Goal: Browse casually: Explore the website without a specific task or goal

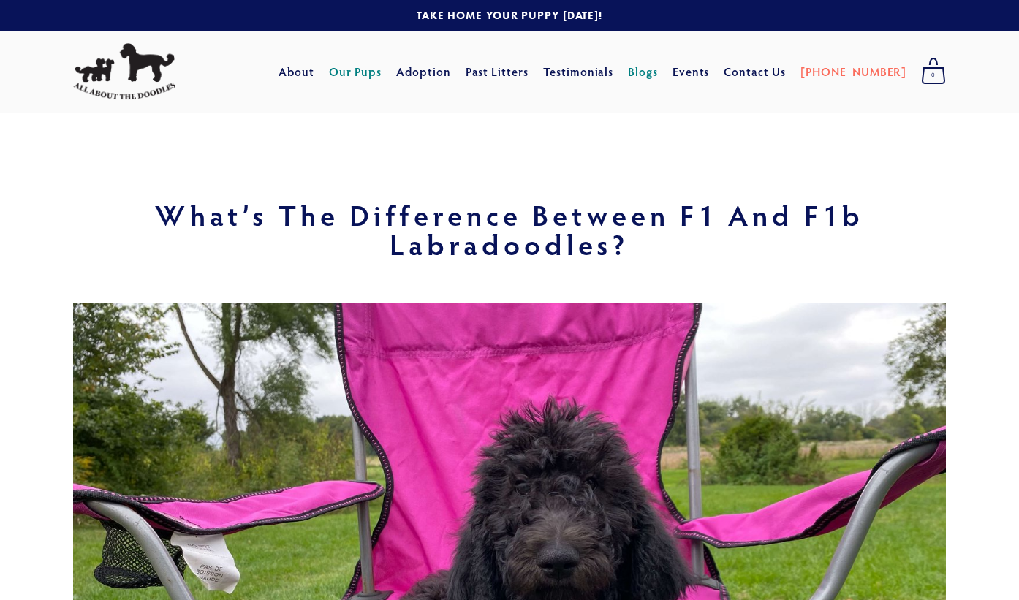
click at [382, 73] on link "Our Pups" at bounding box center [355, 71] width 53 height 26
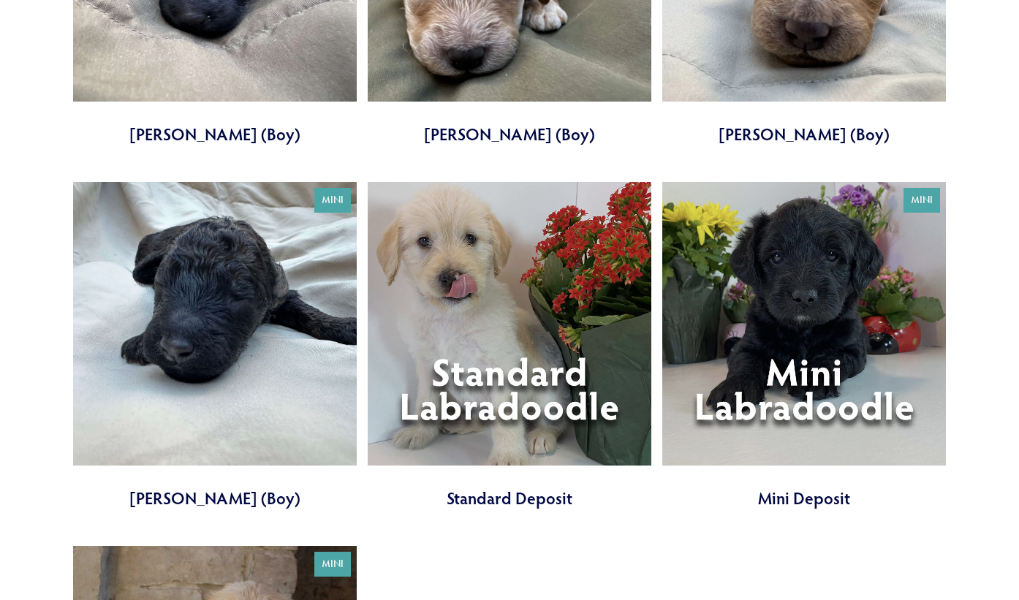
scroll to position [3616, 0]
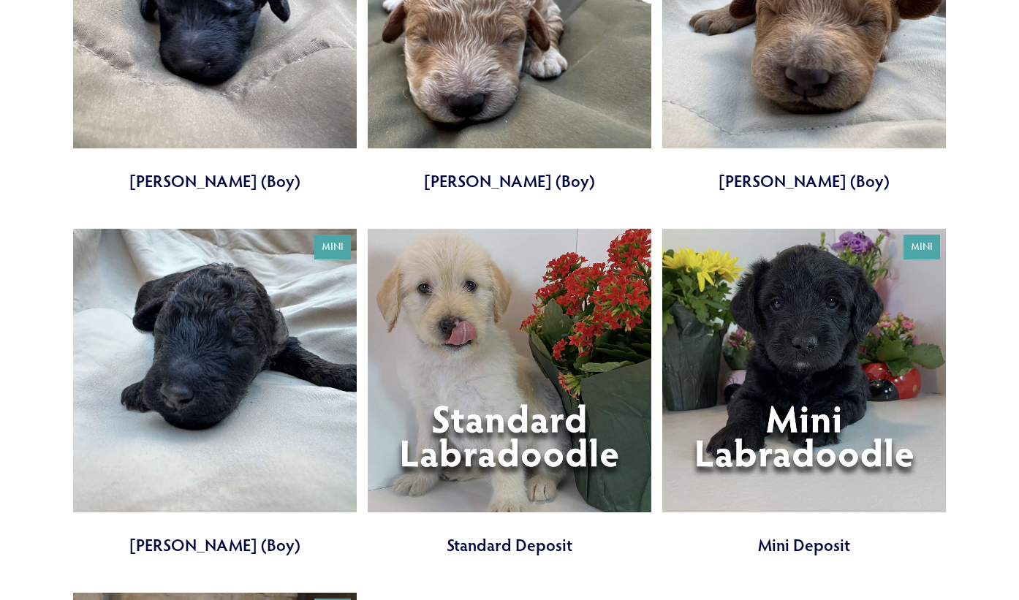
click at [790, 419] on link at bounding box center [804, 392] width 284 height 327
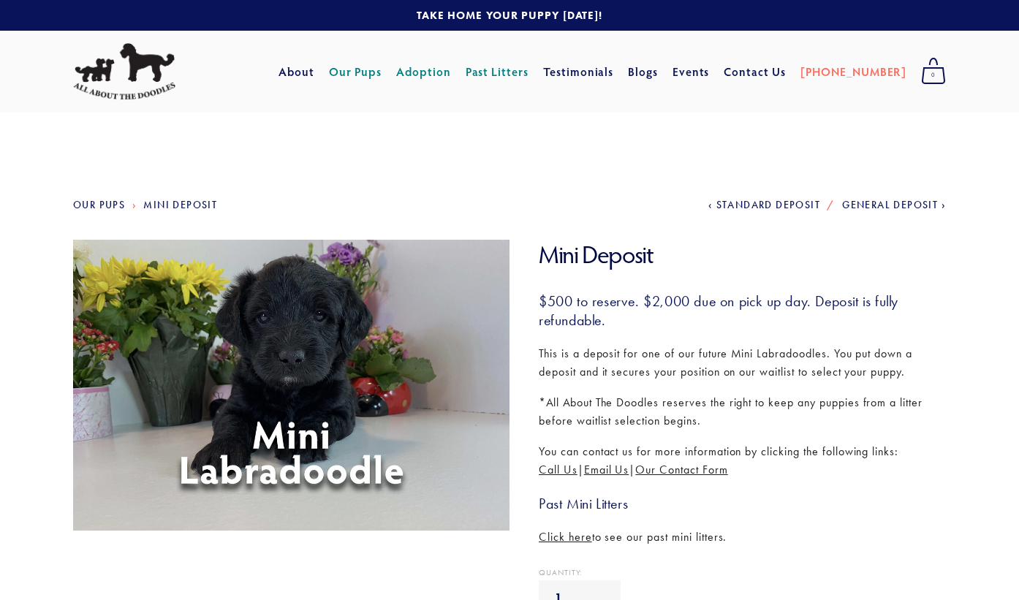
click at [451, 69] on link "Adoption" at bounding box center [423, 71] width 55 height 26
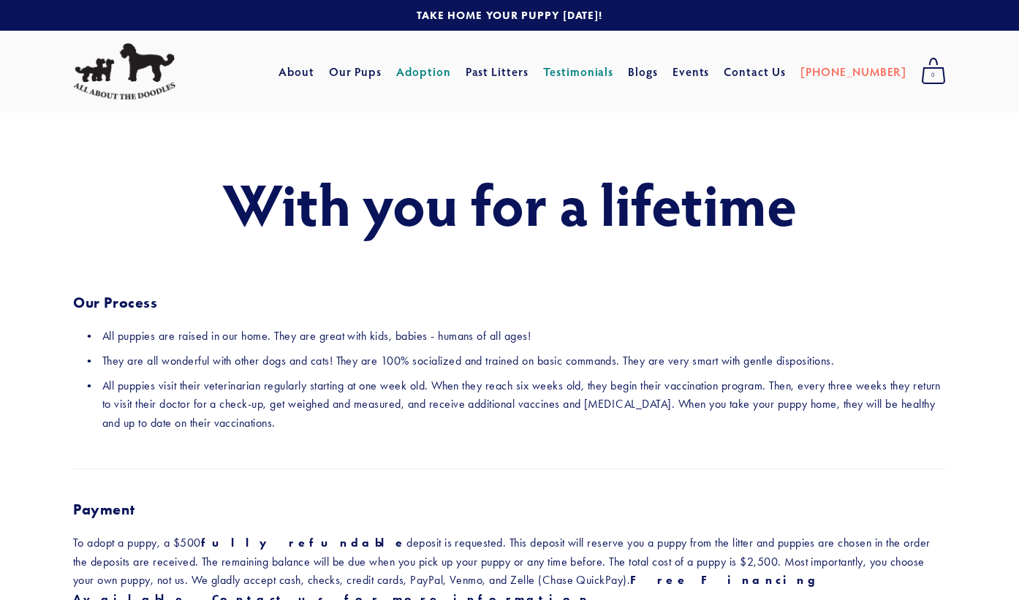
click at [609, 75] on link "Testimonials" at bounding box center [578, 71] width 71 height 26
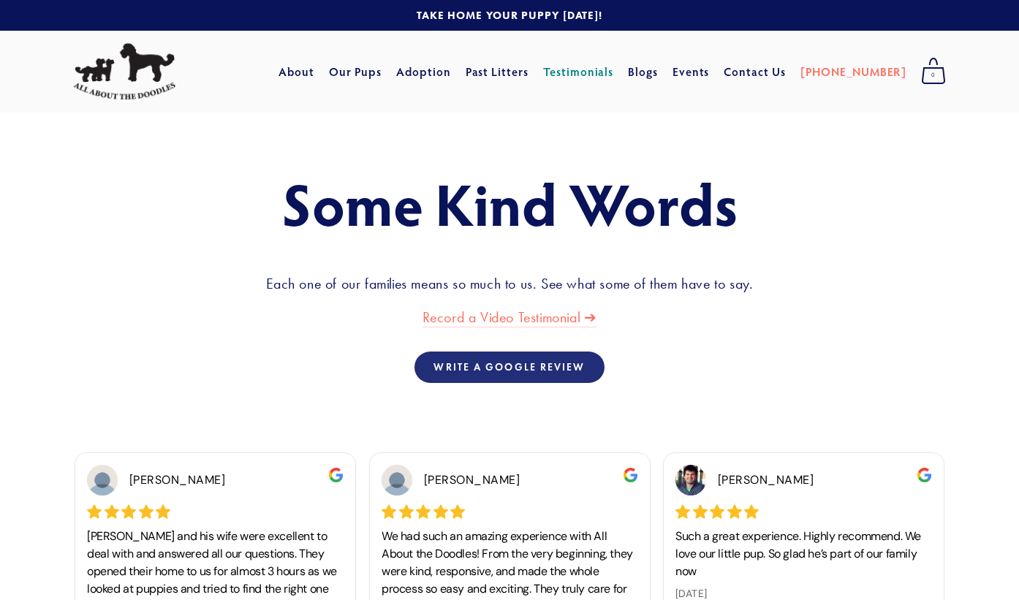
click at [139, 60] on img at bounding box center [124, 71] width 102 height 57
